Goal: Task Accomplishment & Management: Manage account settings

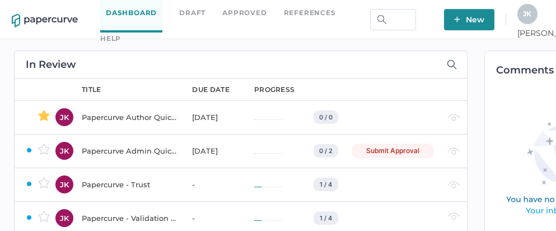
scroll to position [0, 76]
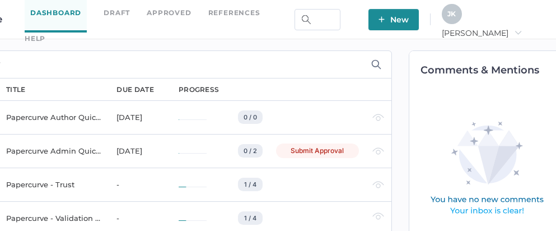
click at [522, 28] on span "Jeff arrow_right" at bounding box center [482, 33] width 80 height 10
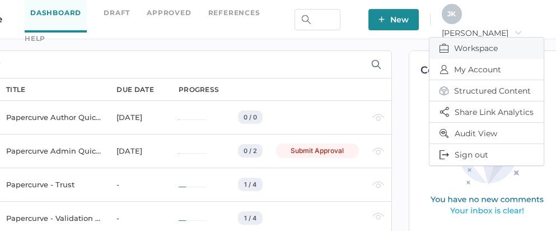
click at [483, 43] on span "Workspace" at bounding box center [487, 48] width 94 height 21
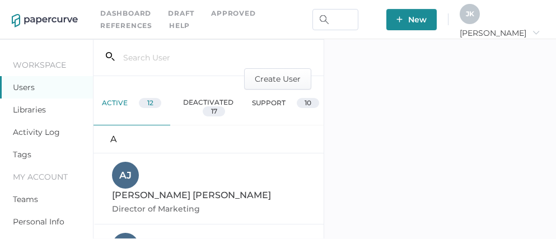
click at [31, 109] on link "Libraries" at bounding box center [29, 110] width 33 height 10
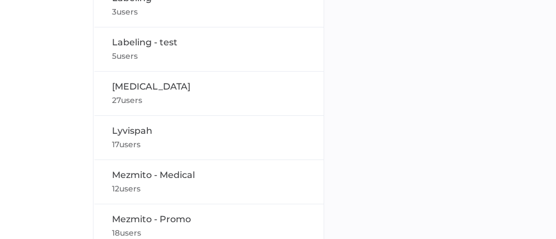
scroll to position [279, 0]
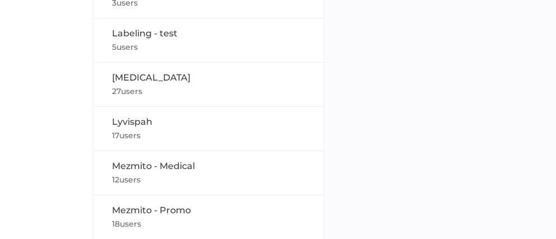
click at [153, 168] on span "Mezmito - Medical" at bounding box center [153, 166] width 83 height 11
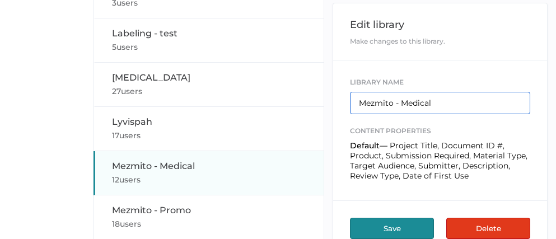
click at [394, 105] on input "Mezmito - Medical" at bounding box center [440, 103] width 180 height 22
type input "SL 1009 - Medical"
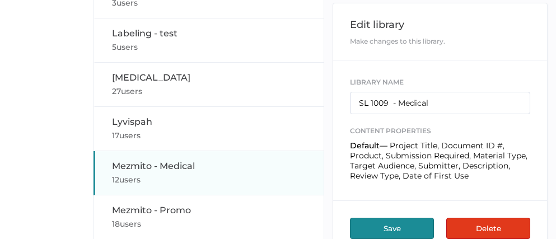
click at [385, 228] on button "Save" at bounding box center [392, 228] width 84 height 21
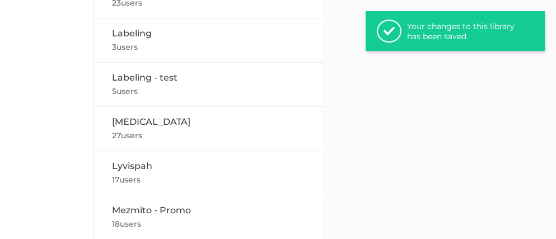
click at [183, 209] on span "Mezmito - Promo" at bounding box center [151, 210] width 79 height 11
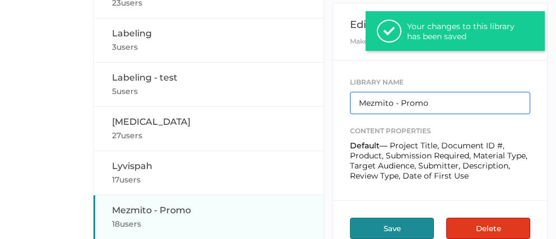
click at [394, 103] on input "Mezmito - Promo" at bounding box center [440, 103] width 180 height 22
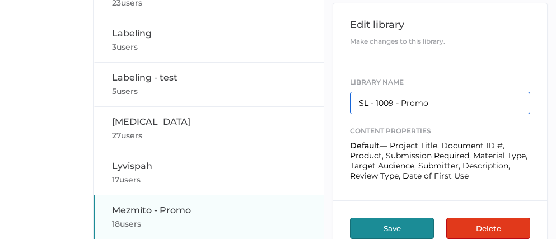
click at [373, 105] on input "SL - 1009 - Promo" at bounding box center [440, 103] width 180 height 22
type input "SL-1009 - Promo"
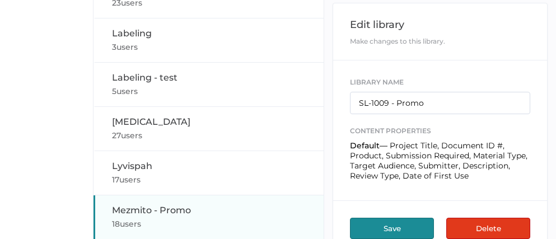
click at [396, 226] on button "Save" at bounding box center [392, 228] width 84 height 21
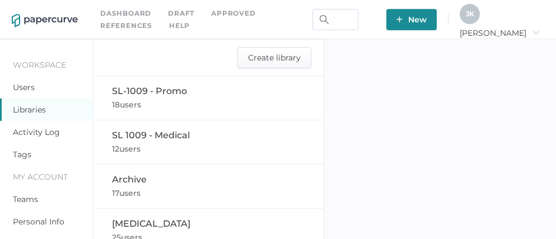
click at [145, 136] on span "SL 1009 - Medical" at bounding box center [151, 135] width 78 height 11
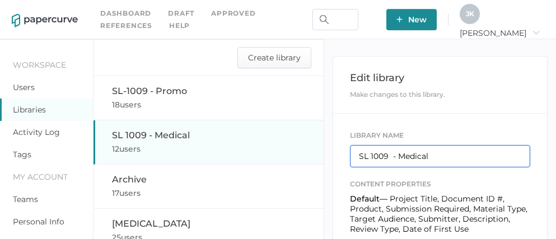
click at [371, 158] on input "SL 1009 - Medical" at bounding box center [440, 156] width 180 height 22
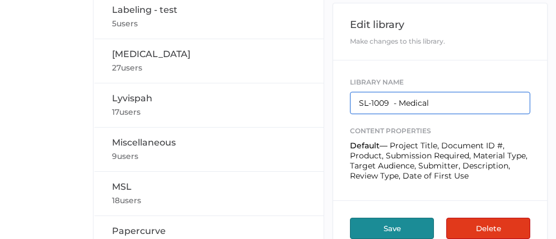
scroll to position [468, 0]
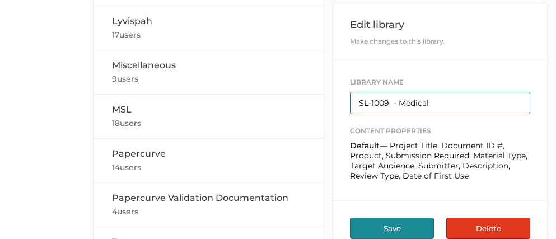
type input "SL-1009 - Medical"
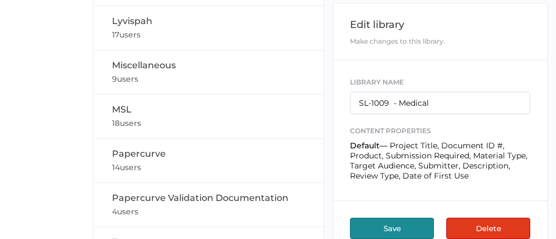
click at [390, 221] on button "Save" at bounding box center [392, 228] width 84 height 21
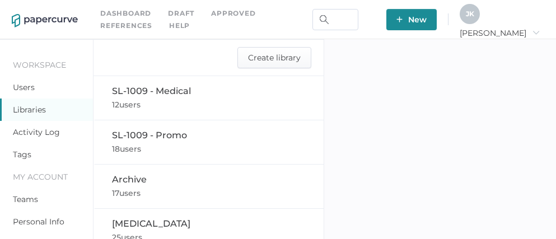
click at [138, 94] on span "SL-1009 - Medical" at bounding box center [151, 91] width 79 height 11
